Goal: Register for event/course

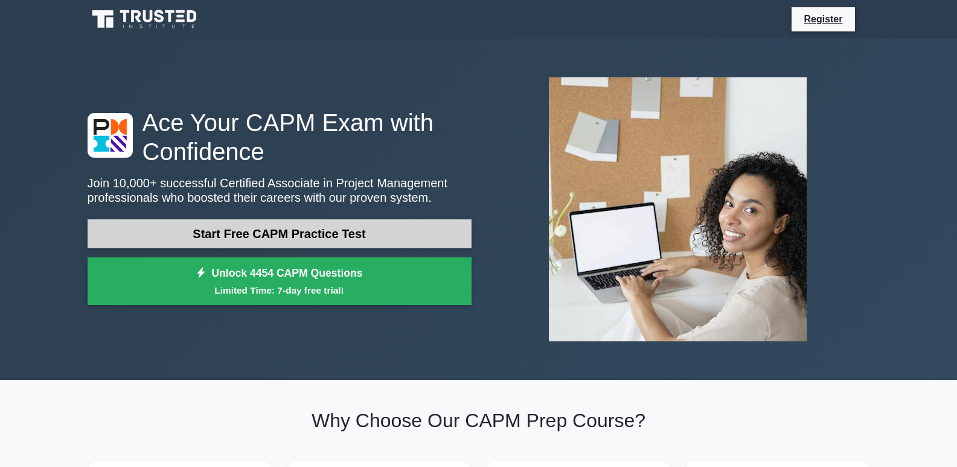
click at [368, 243] on link "Start Free CAPM Practice Test" at bounding box center [280, 233] width 384 height 29
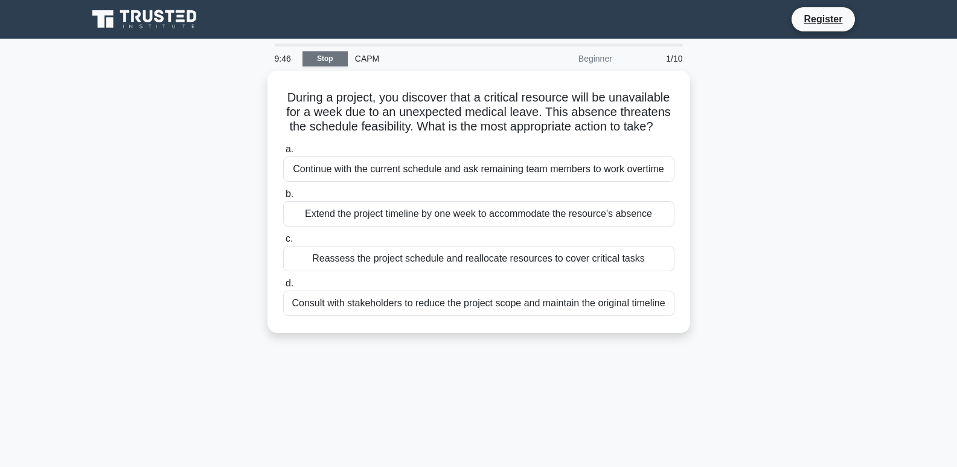
click at [329, 57] on link "Stop" at bounding box center [324, 58] width 45 height 15
